Goal: Transaction & Acquisition: Purchase product/service

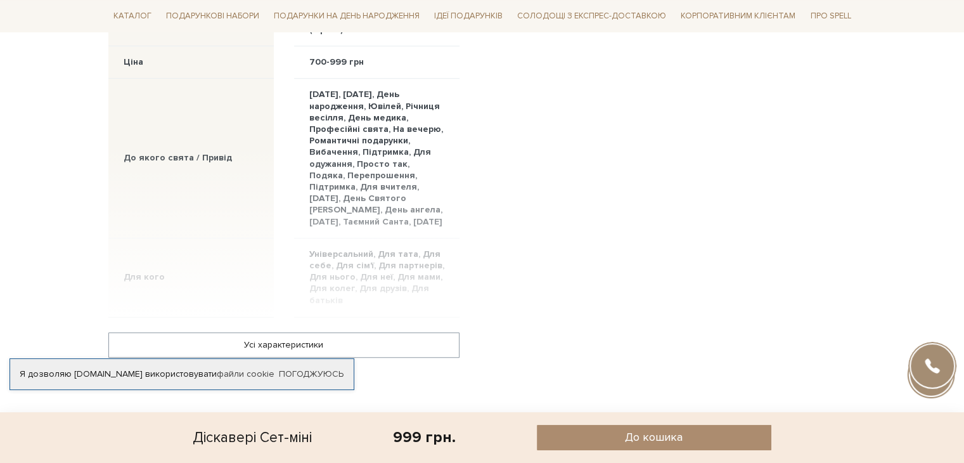
scroll to position [1014, 0]
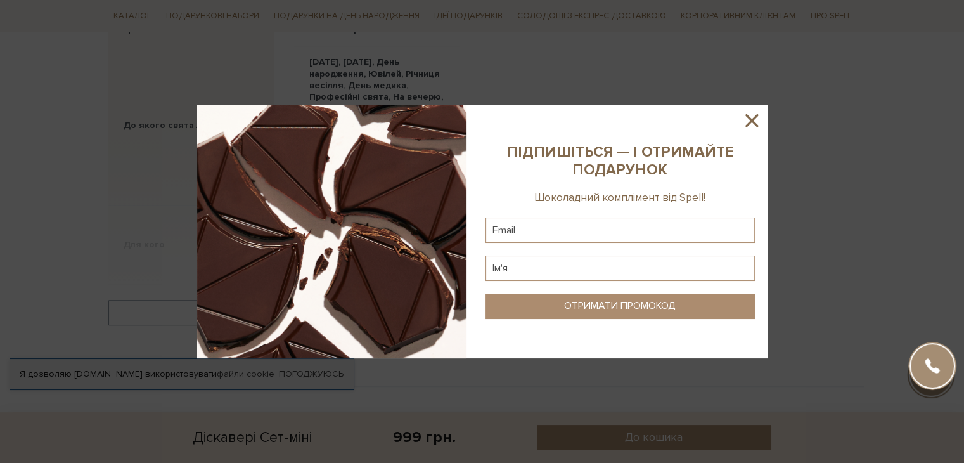
click at [744, 125] on icon at bounding box center [752, 121] width 22 height 22
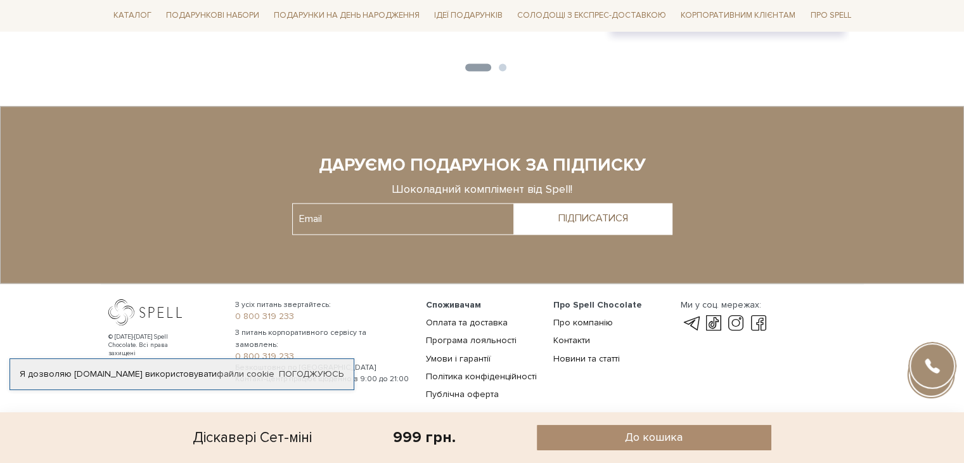
scroll to position [1812, 0]
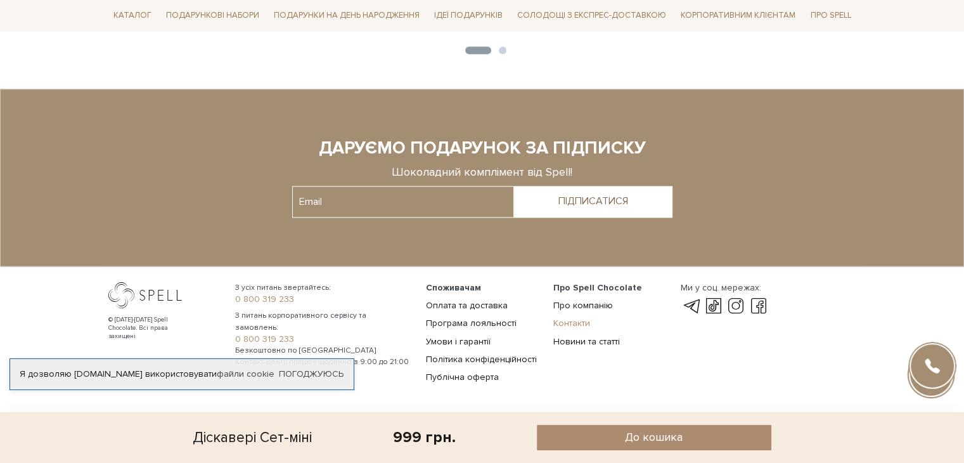
click at [573, 322] on link "Контакти" at bounding box center [571, 323] width 37 height 11
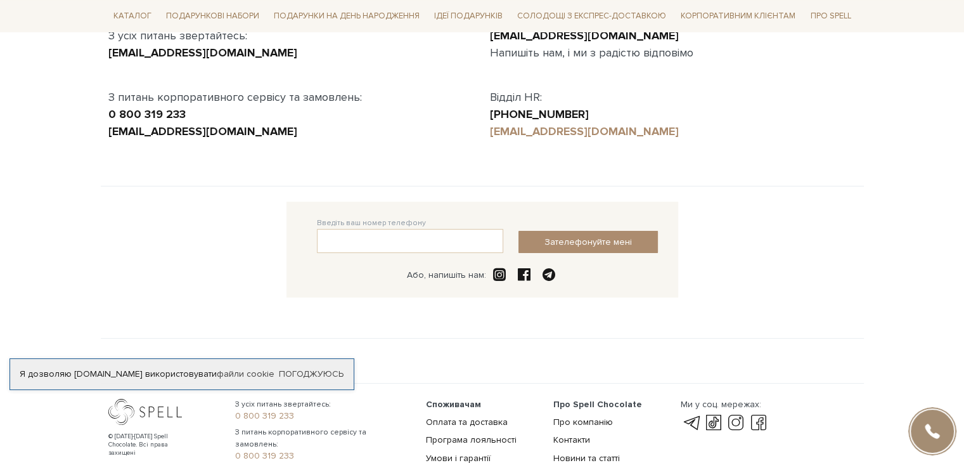
scroll to position [254, 0]
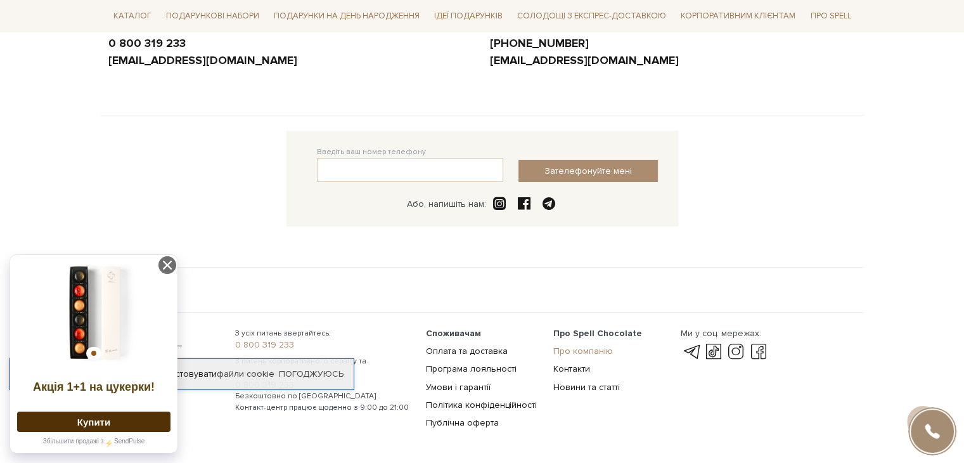
click at [578, 348] on link "Про компанію" at bounding box center [583, 350] width 60 height 11
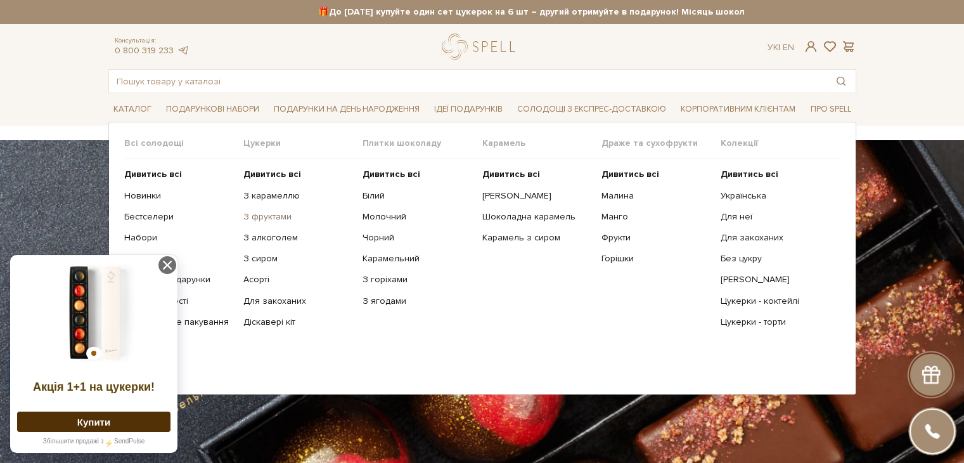
click at [276, 219] on link "З фруктами" at bounding box center [298, 216] width 110 height 11
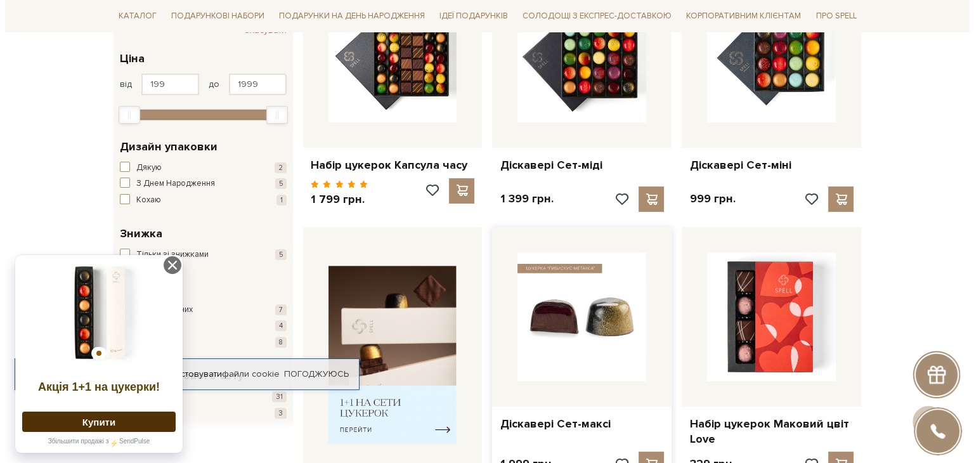
scroll to position [190, 0]
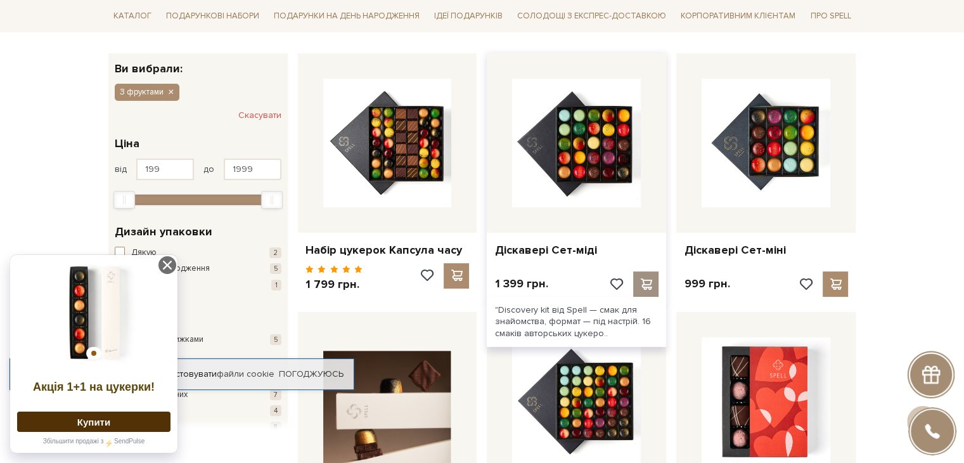
click at [641, 287] on span at bounding box center [646, 283] width 16 height 11
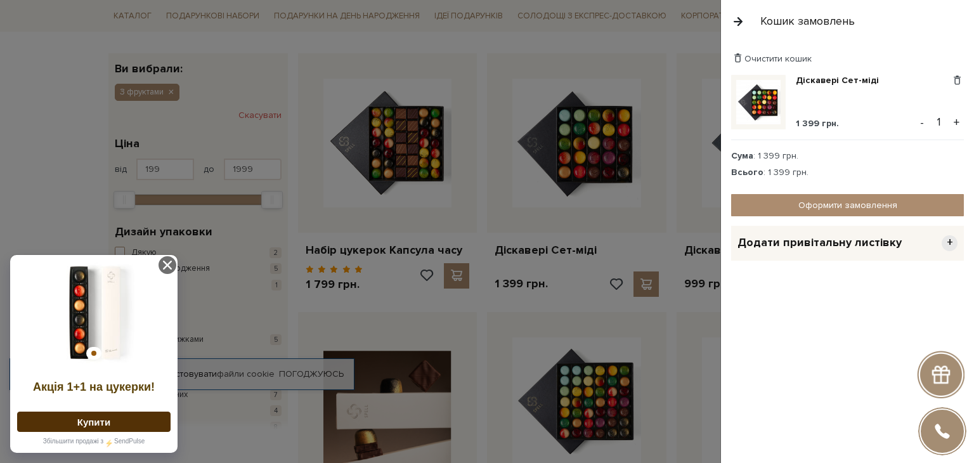
click at [809, 244] on span "Додати привітальну листівку" at bounding box center [819, 242] width 164 height 15
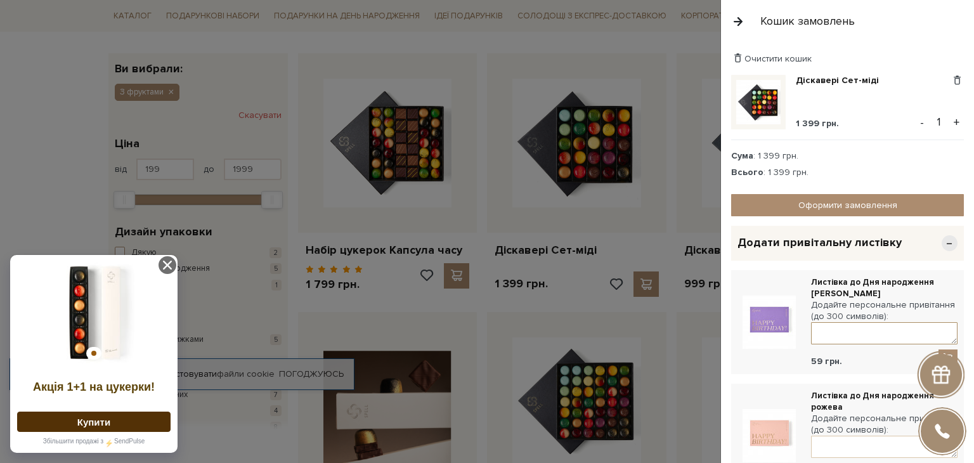
click at [842, 333] on textarea at bounding box center [884, 333] width 146 height 22
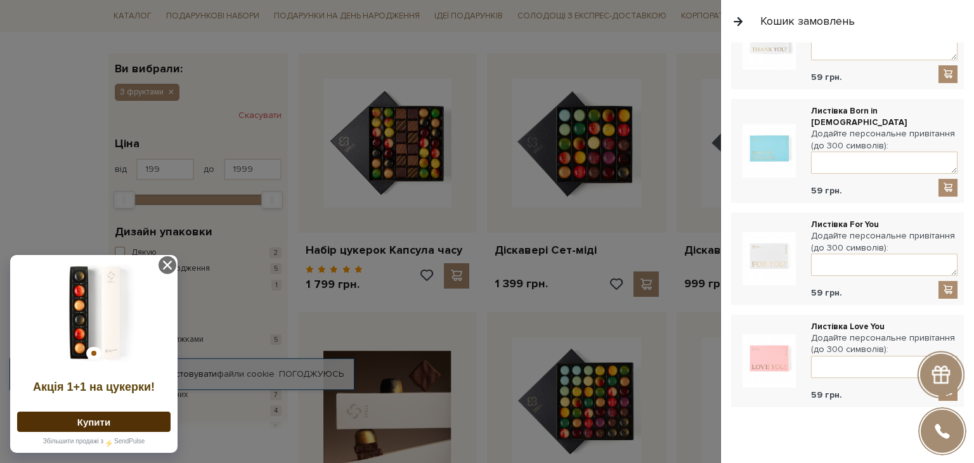
scroll to position [705, 0]
click at [882, 150] on textarea at bounding box center [884, 161] width 146 height 22
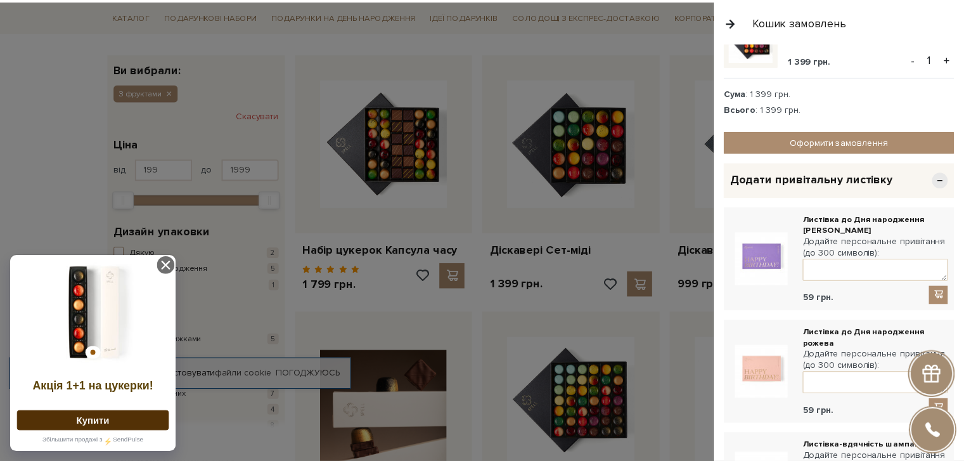
scroll to position [0, 0]
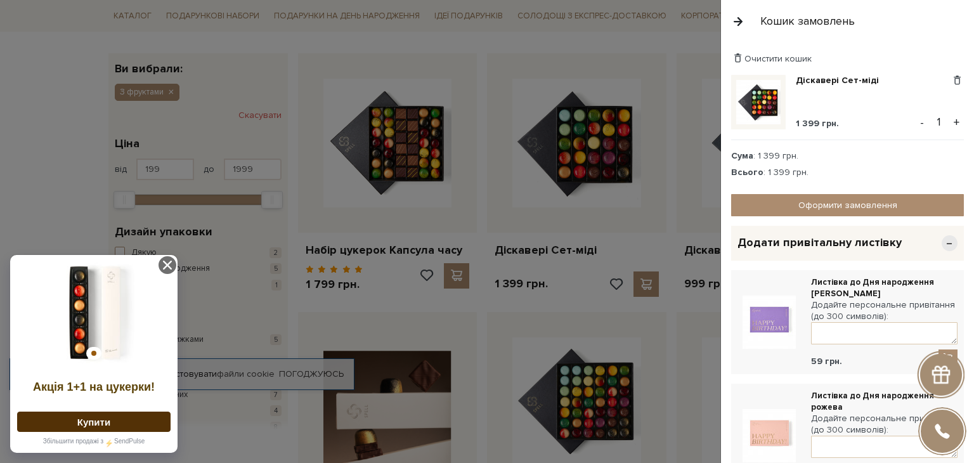
click at [67, 13] on div at bounding box center [487, 231] width 974 height 463
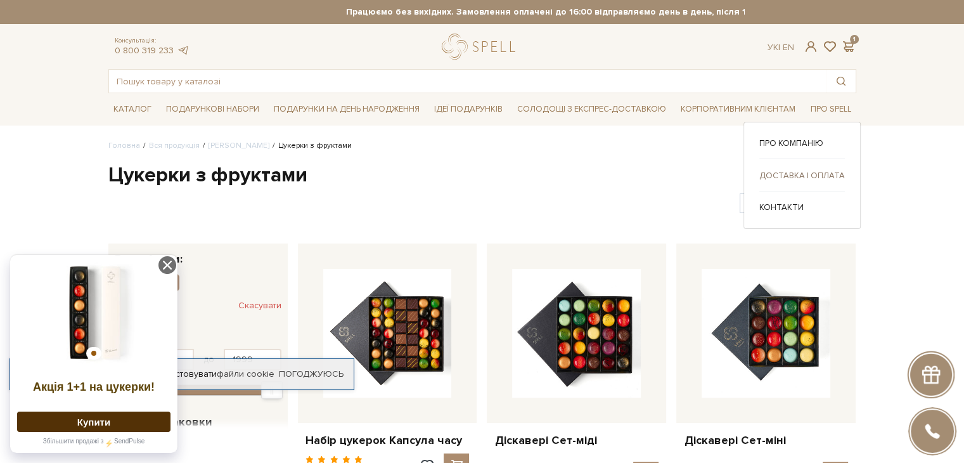
click at [814, 171] on link "Доставка і оплата" at bounding box center [802, 175] width 86 height 11
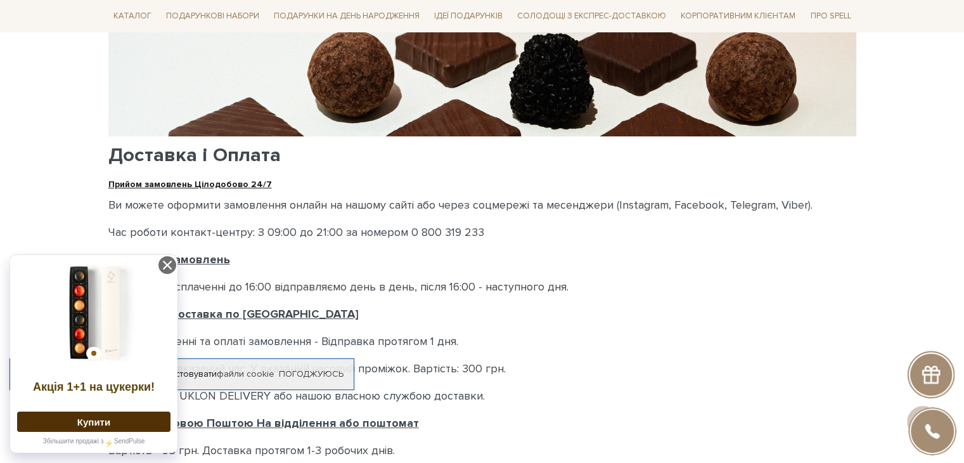
scroll to position [190, 0]
